Goal: Task Accomplishment & Management: Use online tool/utility

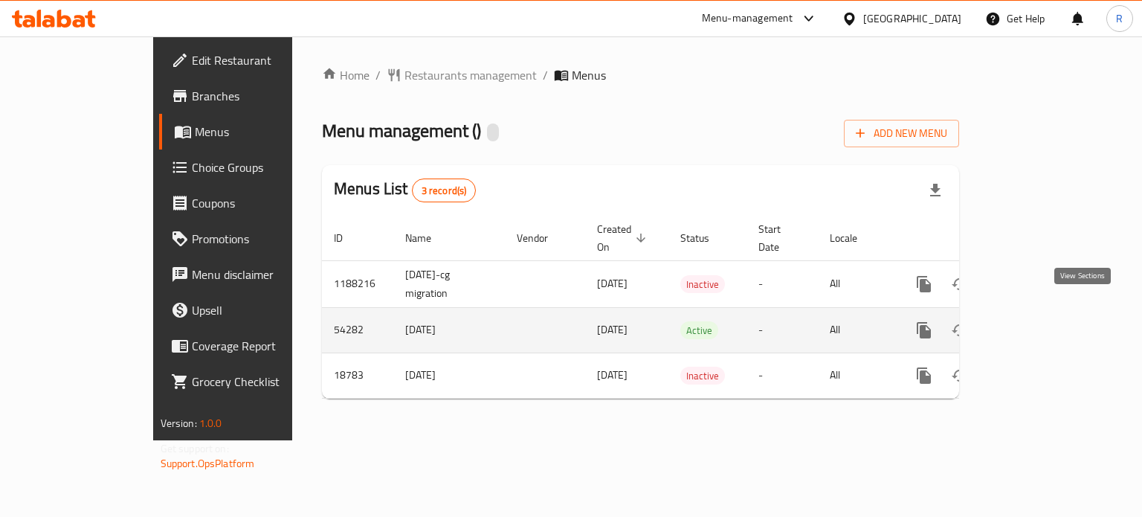
click at [1040, 321] on icon "enhanced table" at bounding box center [1031, 330] width 18 height 18
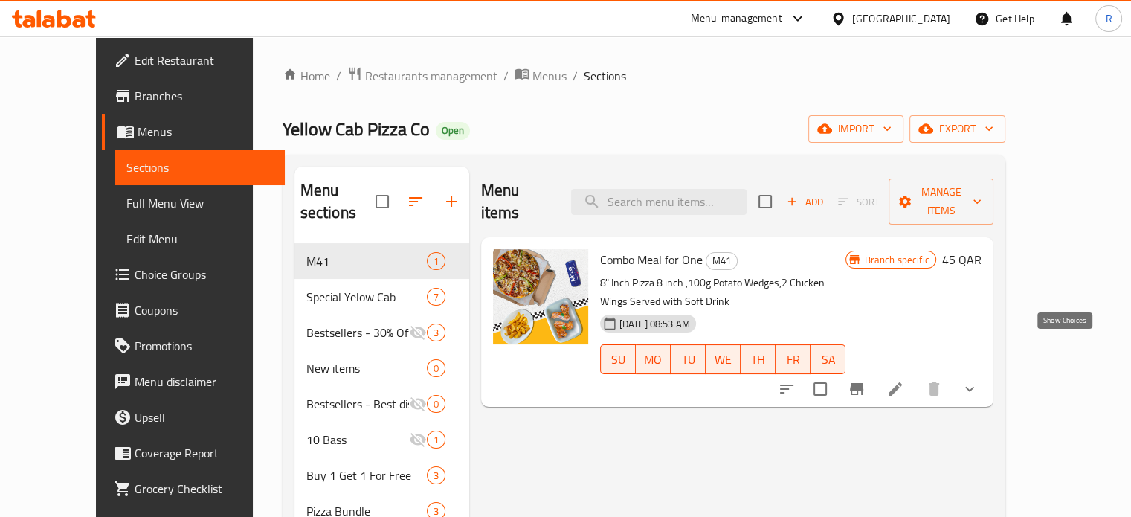
click at [978, 380] on icon "show more" at bounding box center [969, 389] width 18 height 18
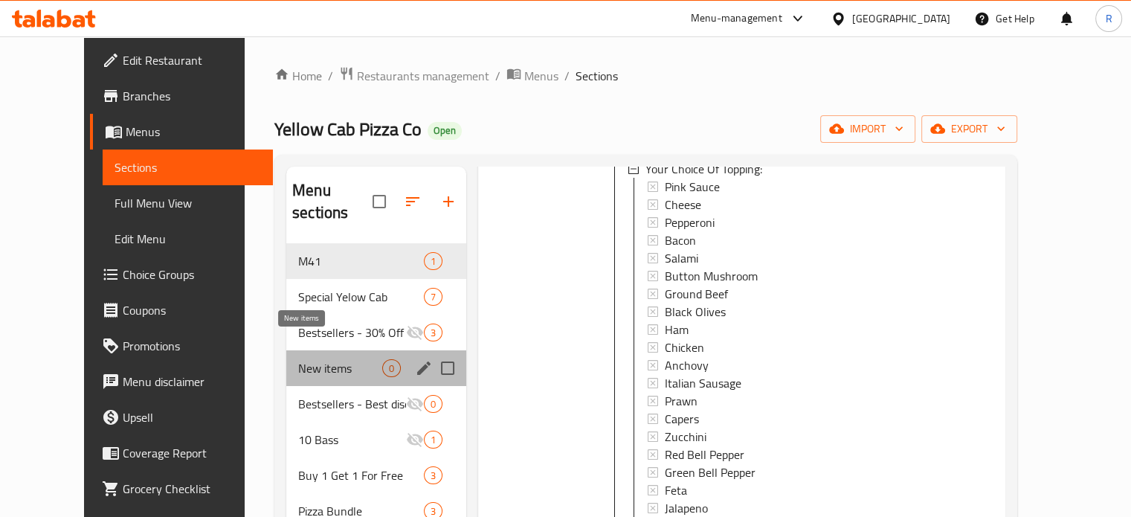
click at [298, 359] on span "New items" at bounding box center [340, 368] width 84 height 18
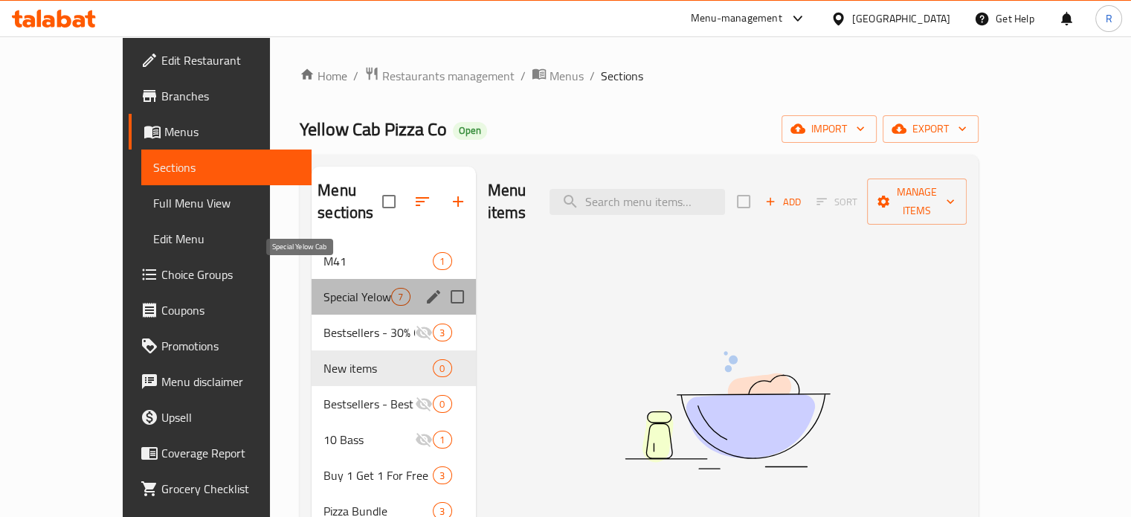
click at [323, 288] on span "Special Yelow Cab" at bounding box center [357, 297] width 68 height 18
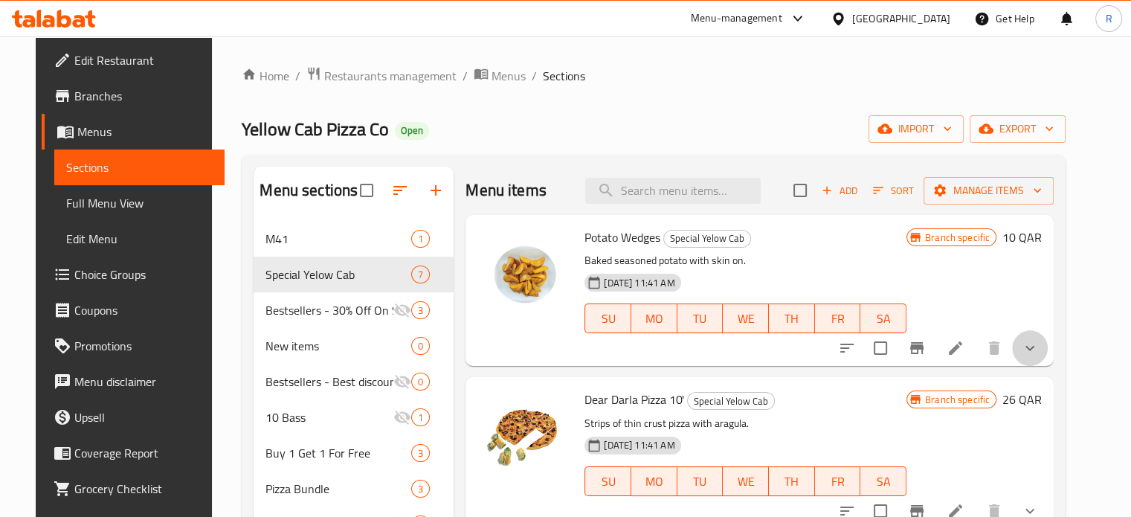
click at [1047, 361] on button "show more" at bounding box center [1030, 348] width 36 height 36
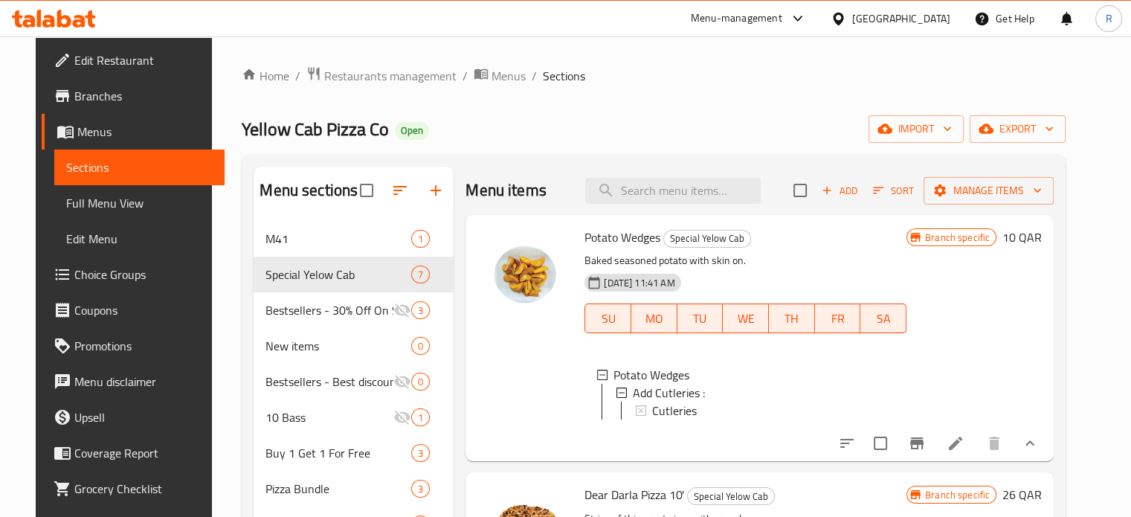
scroll to position [1, 0]
click at [732, 413] on div "Cutleries" at bounding box center [773, 409] width 242 height 18
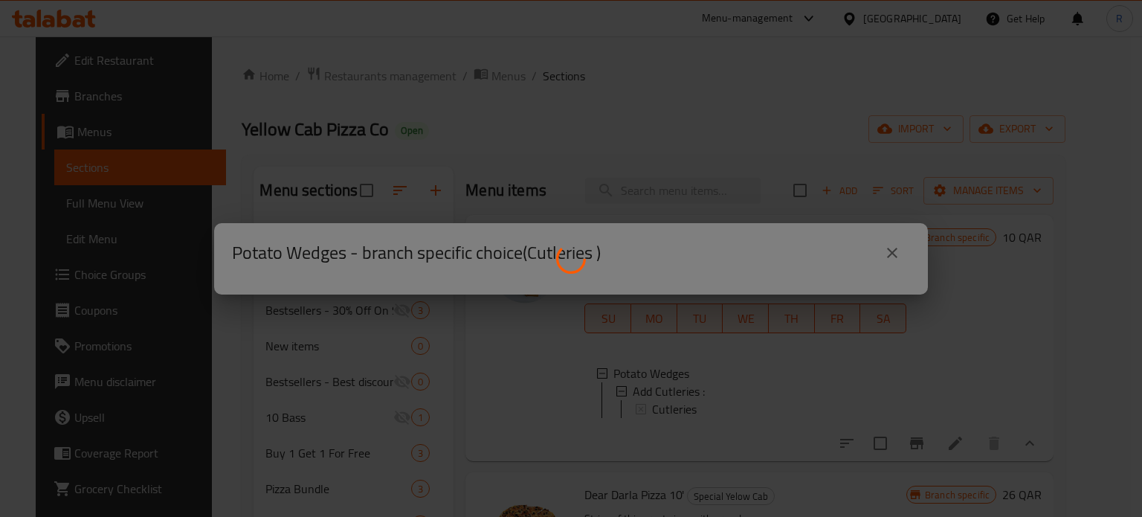
click at [896, 255] on div at bounding box center [571, 258] width 1142 height 517
click at [884, 249] on div at bounding box center [571, 258] width 1142 height 517
click at [889, 252] on div at bounding box center [571, 258] width 1142 height 517
click at [271, 77] on div at bounding box center [571, 258] width 1142 height 517
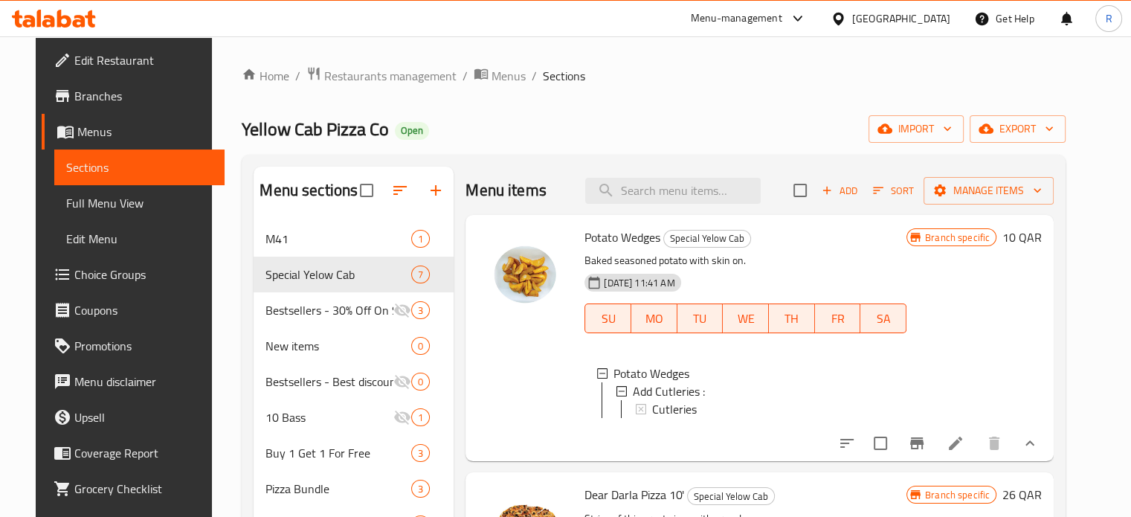
click at [964, 452] on icon at bounding box center [955, 443] width 18 height 18
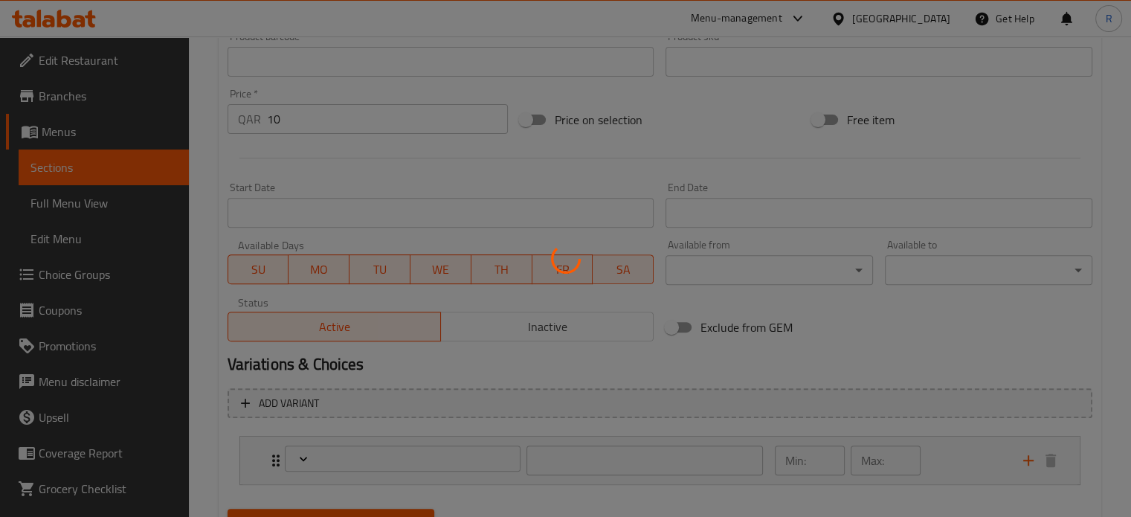
scroll to position [579, 0]
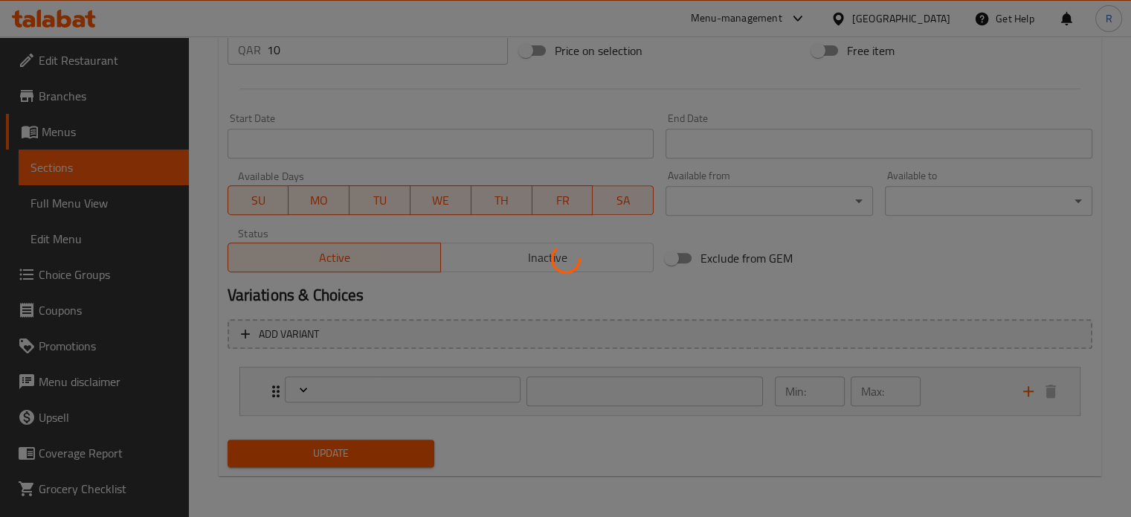
type input "إضافة أدوات المائدة :"
type input "0"
type input "1"
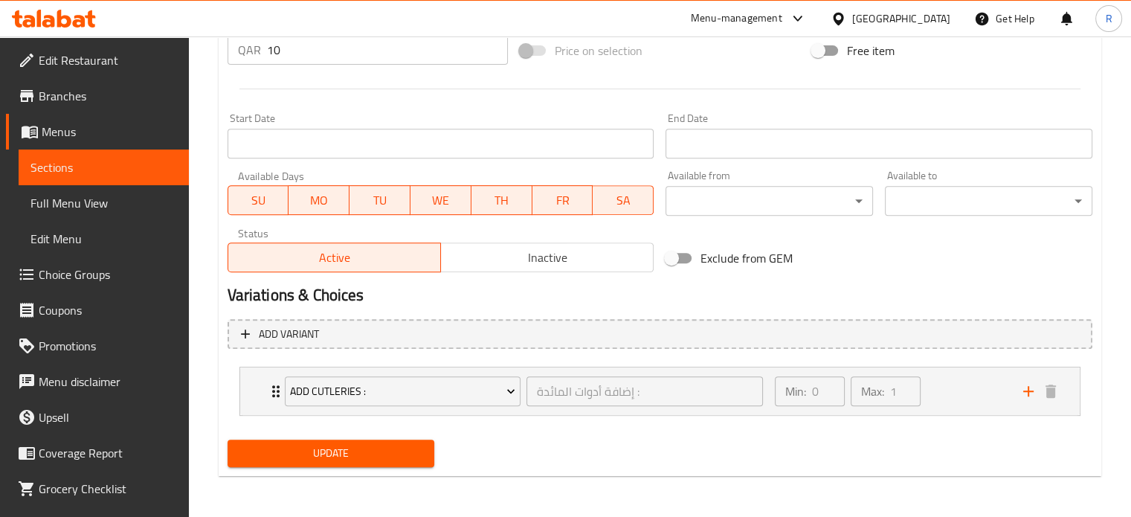
click at [137, 130] on span "Menus" at bounding box center [109, 132] width 135 height 18
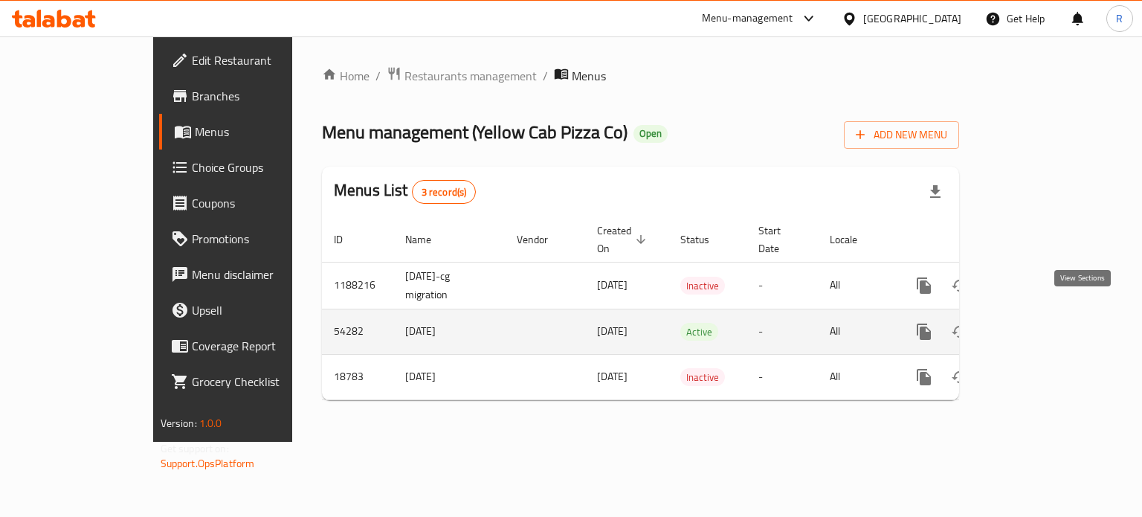
click at [1040, 323] on icon "enhanced table" at bounding box center [1031, 332] width 18 height 18
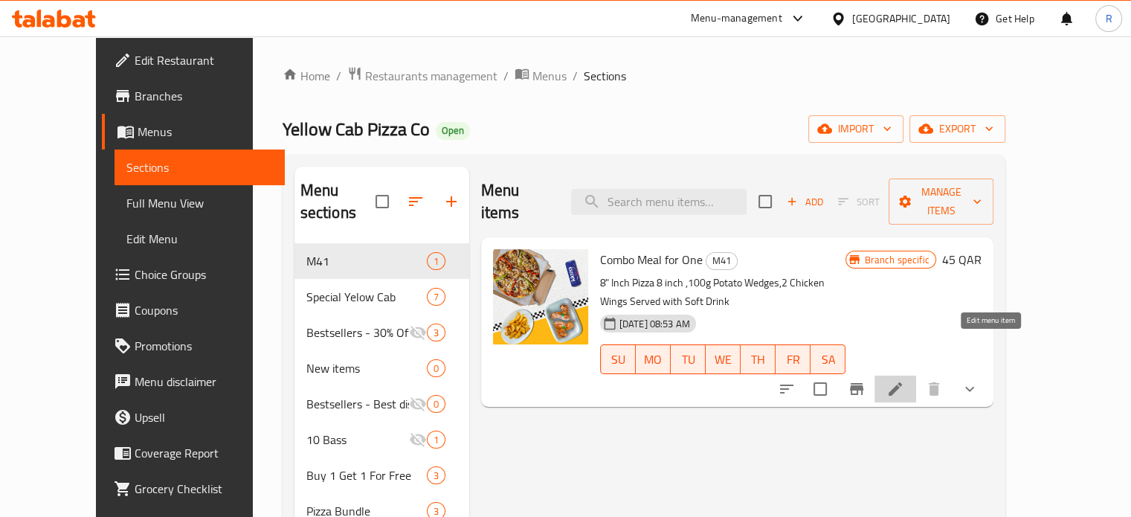
click at [904, 380] on icon at bounding box center [895, 389] width 18 height 18
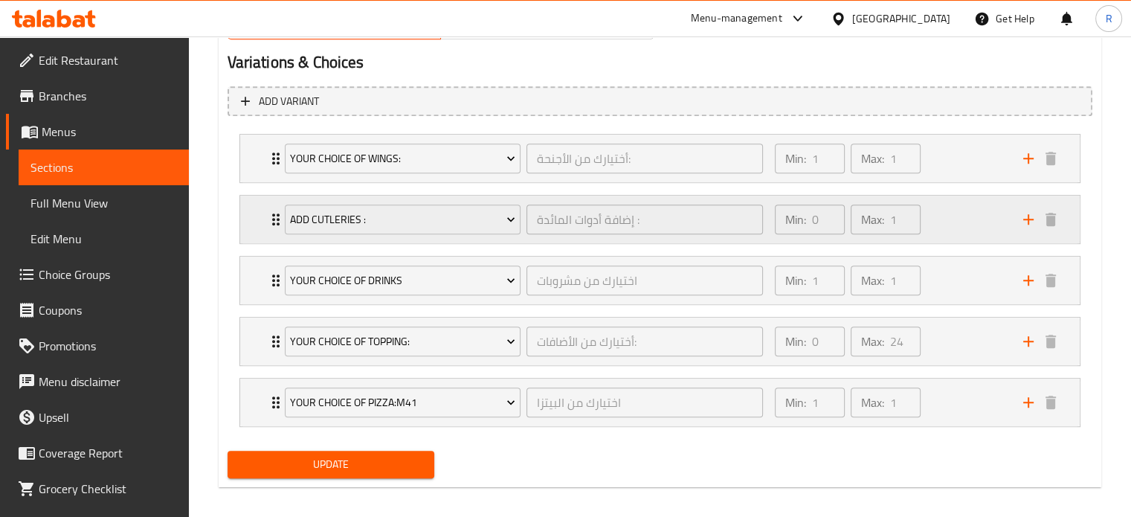
scroll to position [821, 0]
